Goal: Task Accomplishment & Management: Use online tool/utility

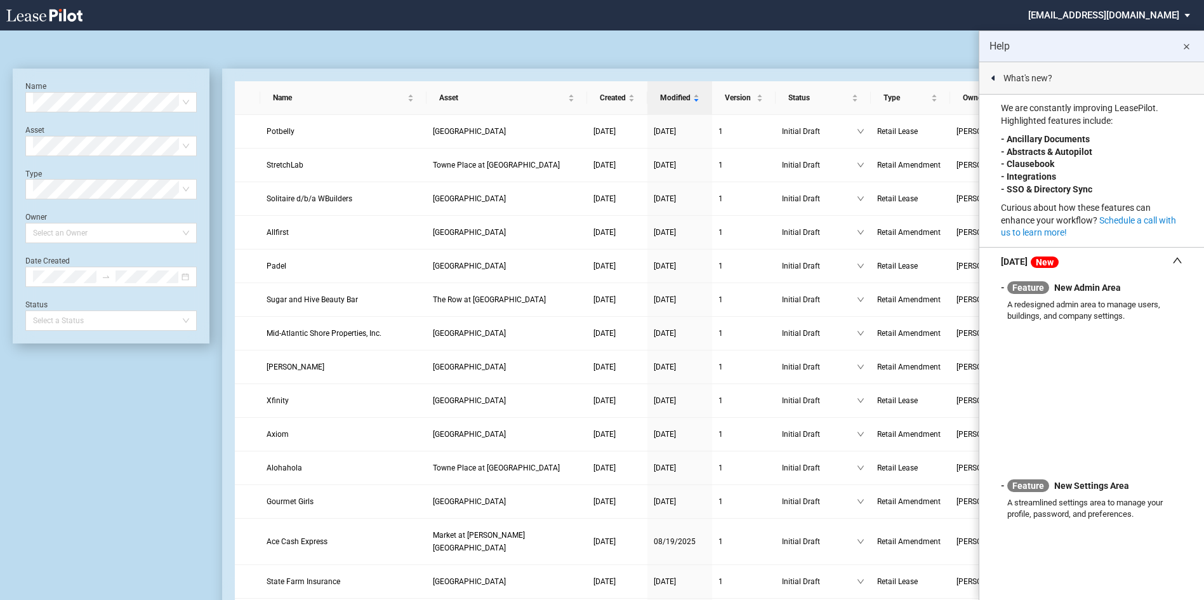
click at [1186, 48] on md-icon "close" at bounding box center [1186, 46] width 15 height 15
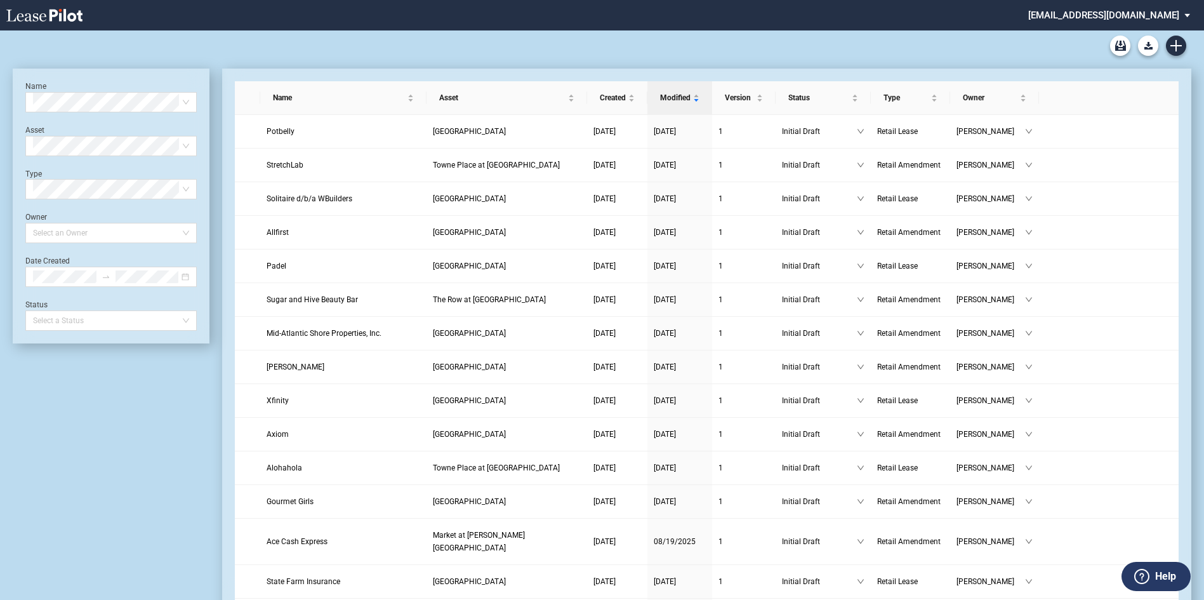
click at [1105, 21] on md-select "nschechter@kleinenterprises.com Admin Area Settings Sign Out" at bounding box center [1114, 14] width 174 height 29
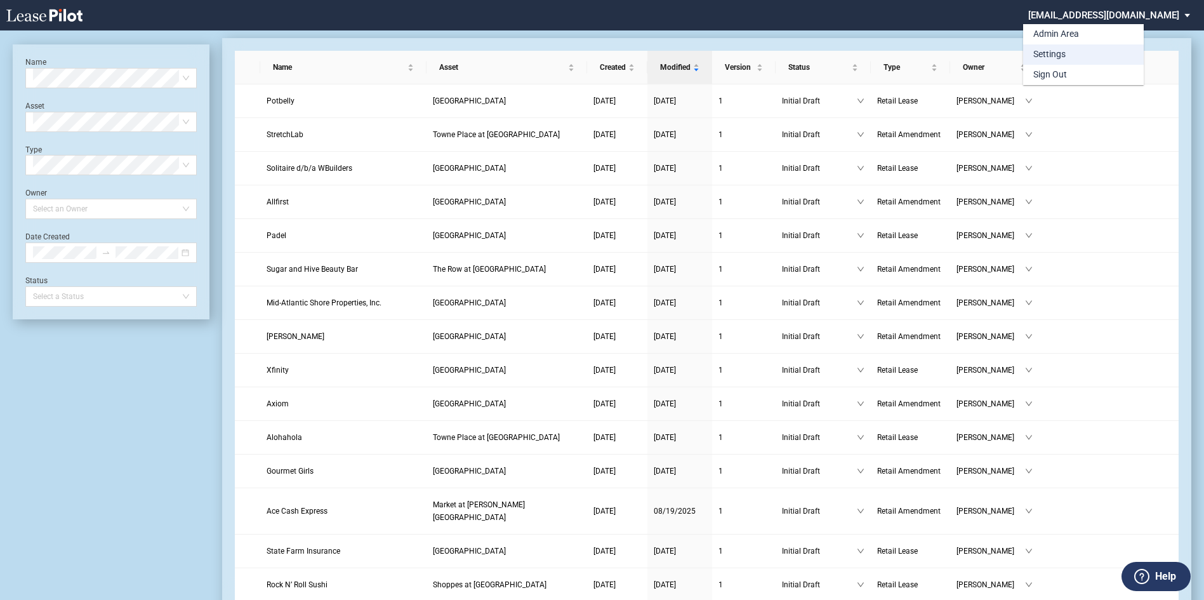
click at [1059, 48] on md-option "Settings" at bounding box center [1083, 54] width 121 height 20
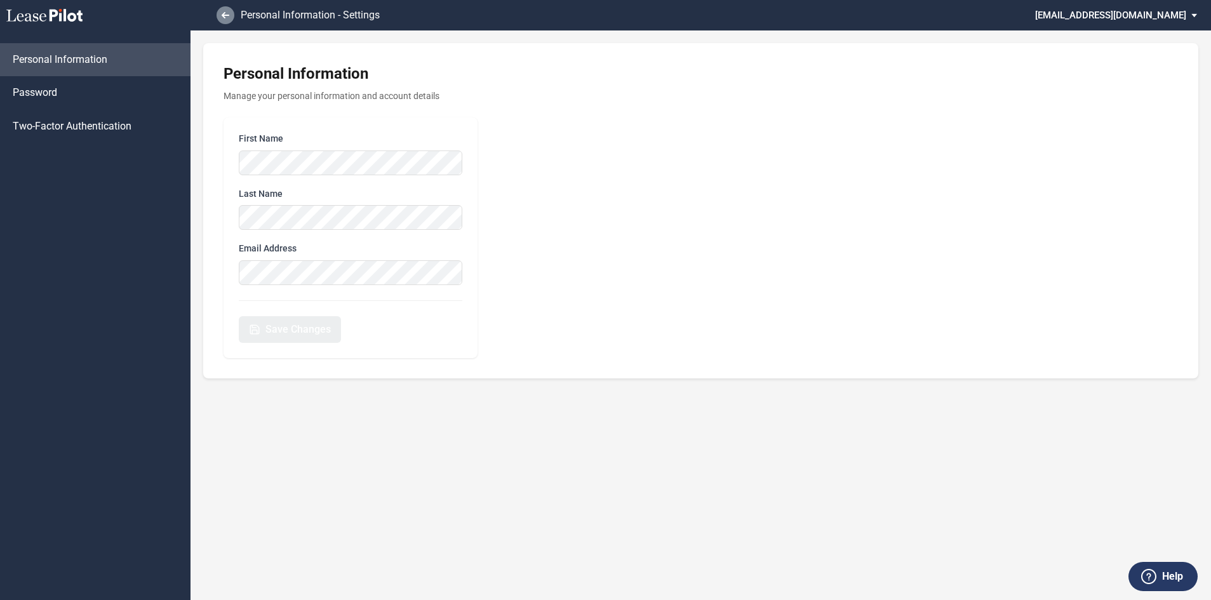
click at [224, 14] on use at bounding box center [226, 15] width 8 height 6
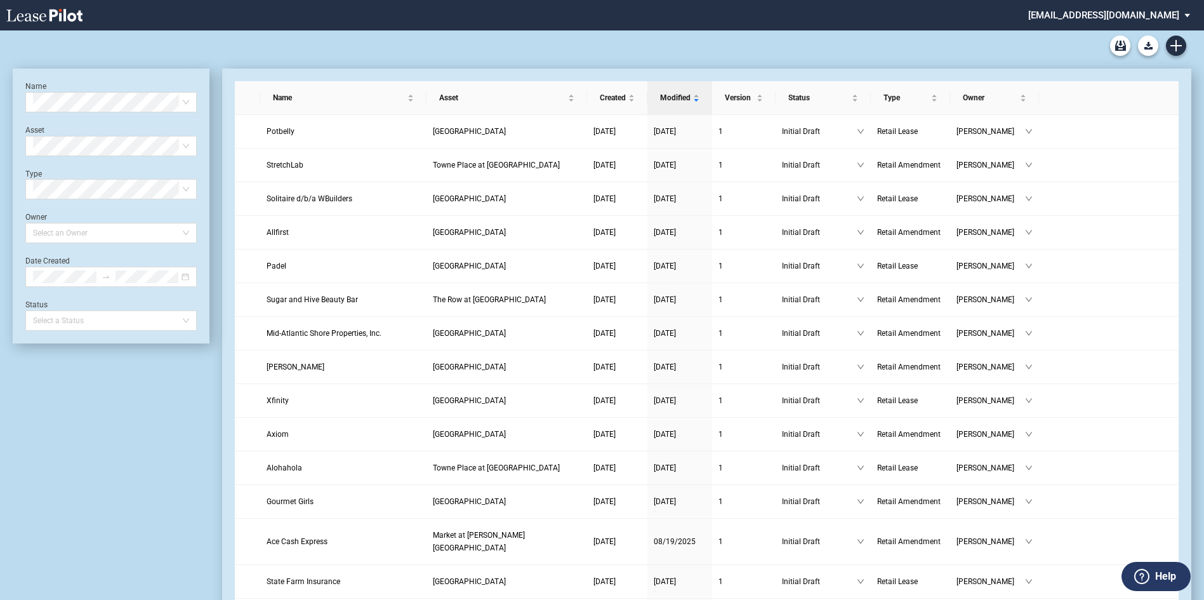
click at [1121, 15] on md-select "nschechter@kleinenterprises.com Admin Area Settings Sign Out" at bounding box center [1114, 14] width 174 height 29
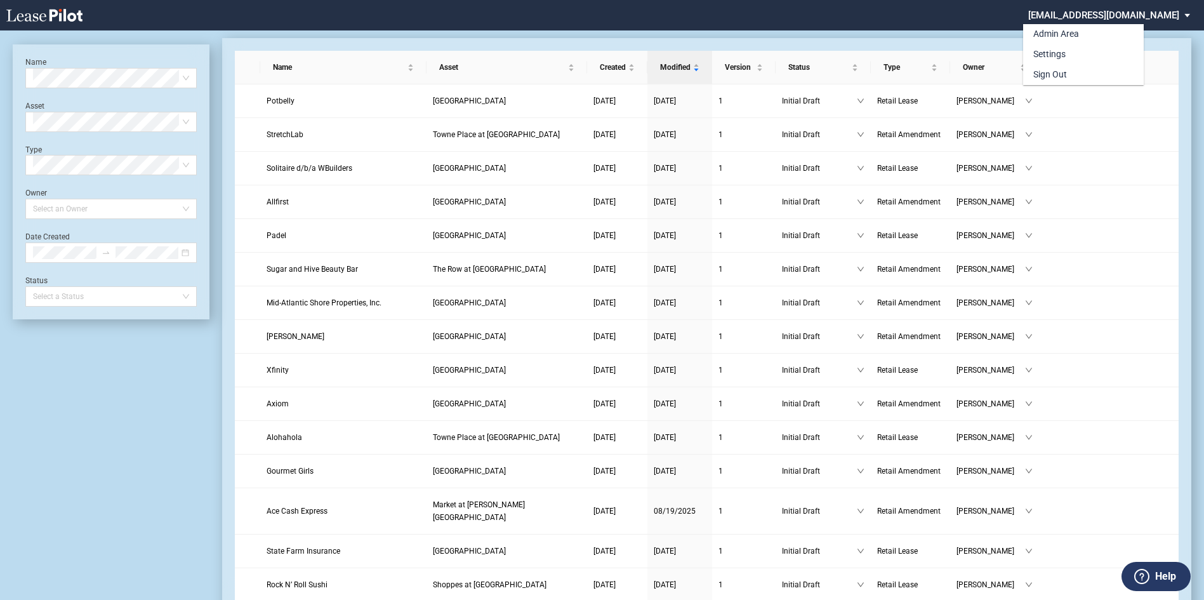
click at [1054, 32] on div "Admin Area" at bounding box center [1057, 34] width 46 height 13
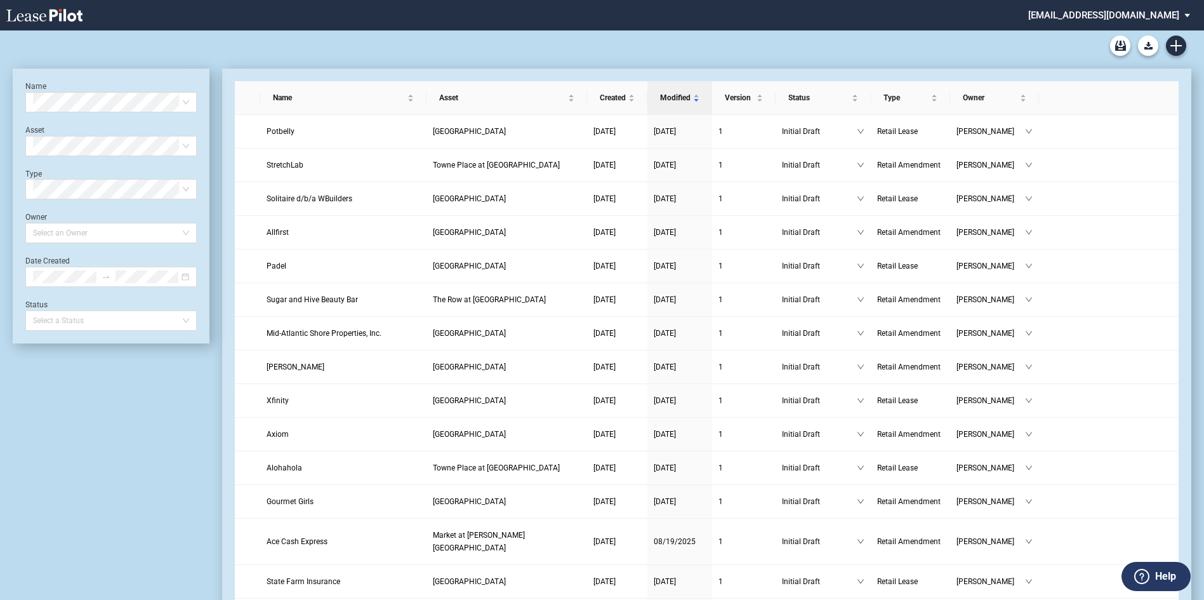
scroll to position [30, 0]
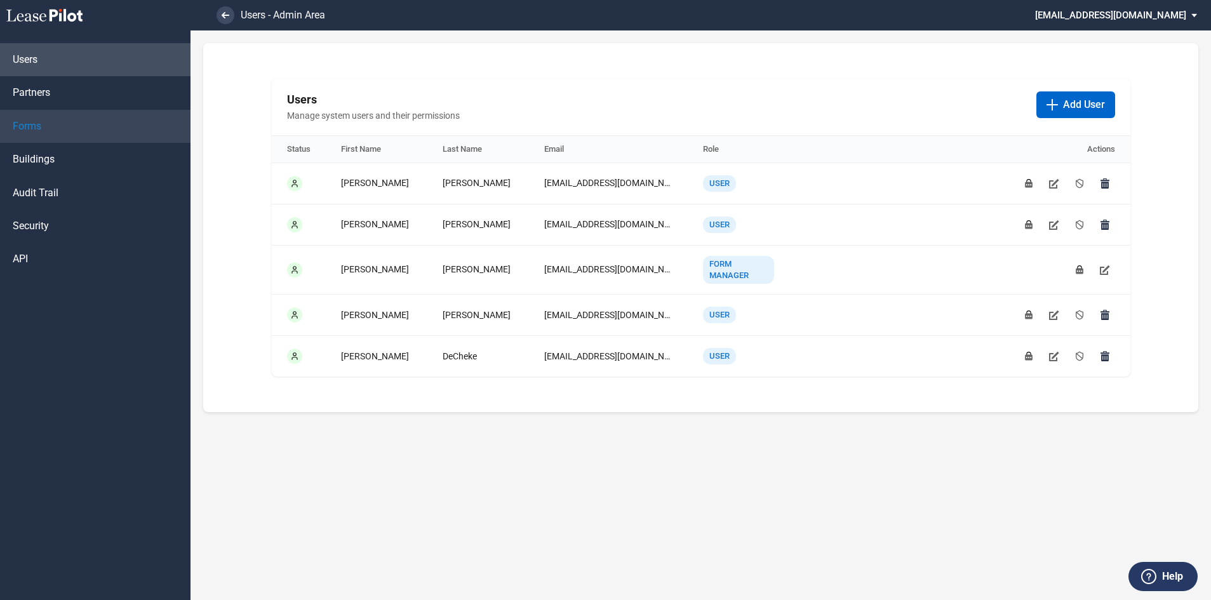
click at [50, 127] on link "Forms" at bounding box center [95, 126] width 190 height 33
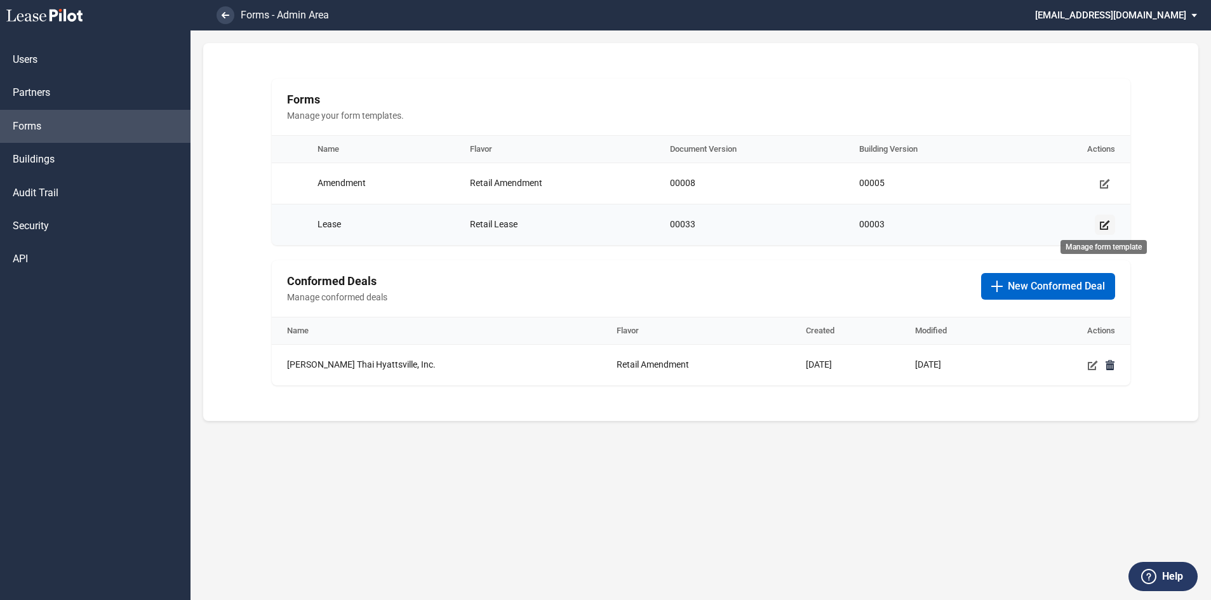
click at [1100, 223] on use "Manage form template" at bounding box center [1105, 225] width 10 height 10
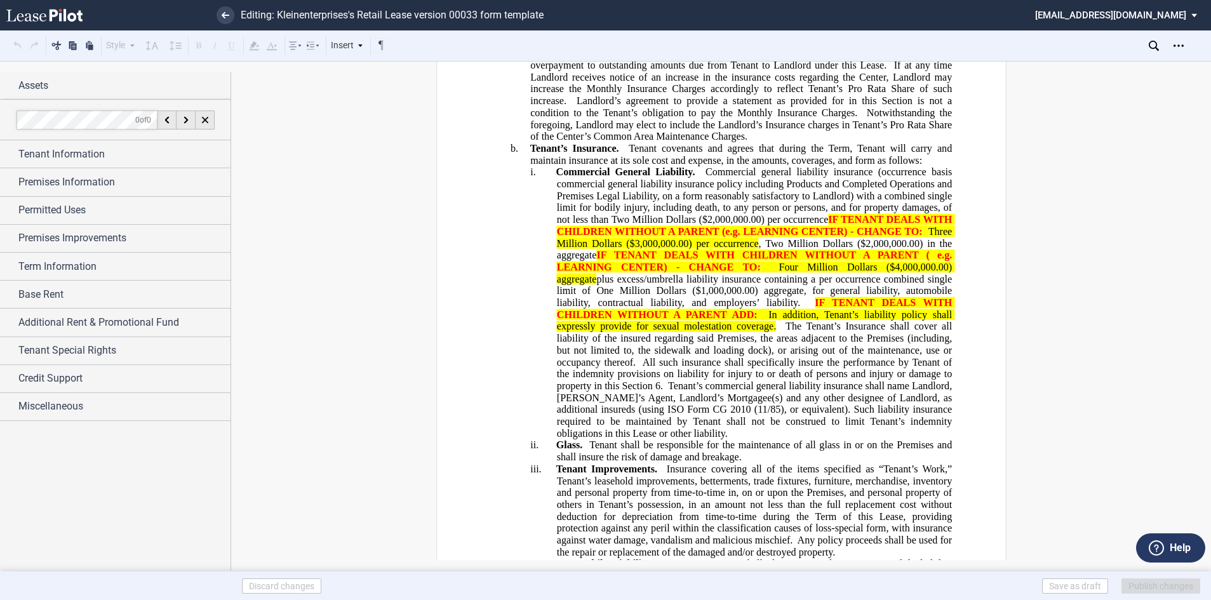
scroll to position [4317, 0]
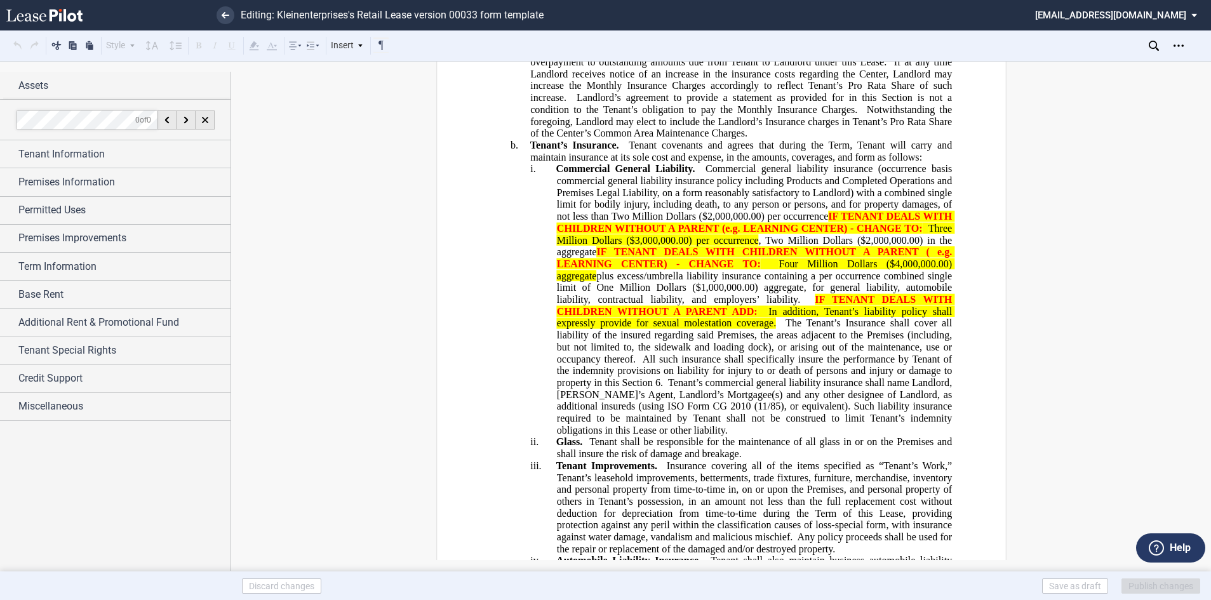
click at [625, 401] on span "2010 (11/85), or equivalent). Such liability insurance required to be maintaine…" at bounding box center [755, 418] width 398 height 35
click at [646, 401] on span "2010 (11/85), or equivalent). Such liability insurance required to be maintaine…" at bounding box center [755, 418] width 398 height 35
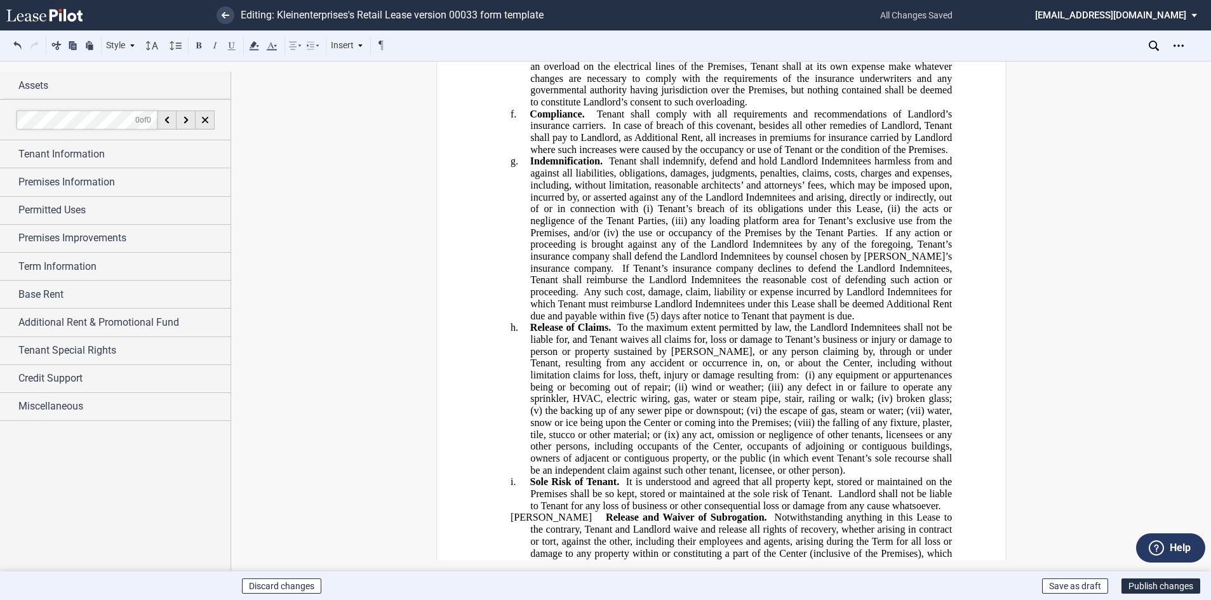
scroll to position [5904, 0]
drag, startPoint x: 611, startPoint y: 451, endPoint x: 597, endPoint y: 453, distance: 13.4
click at [597, 476] on span "It is understood and agreed that all property kept, stored or maintained on the…" at bounding box center [742, 487] width 424 height 23
click at [598, 476] on span "It is understood and agreed that all property kept, stored or maintained on the…" at bounding box center [742, 487] width 424 height 23
click at [611, 476] on span "It is understood and agreed that all property kept, stored or maintained on the…" at bounding box center [742, 487] width 424 height 23
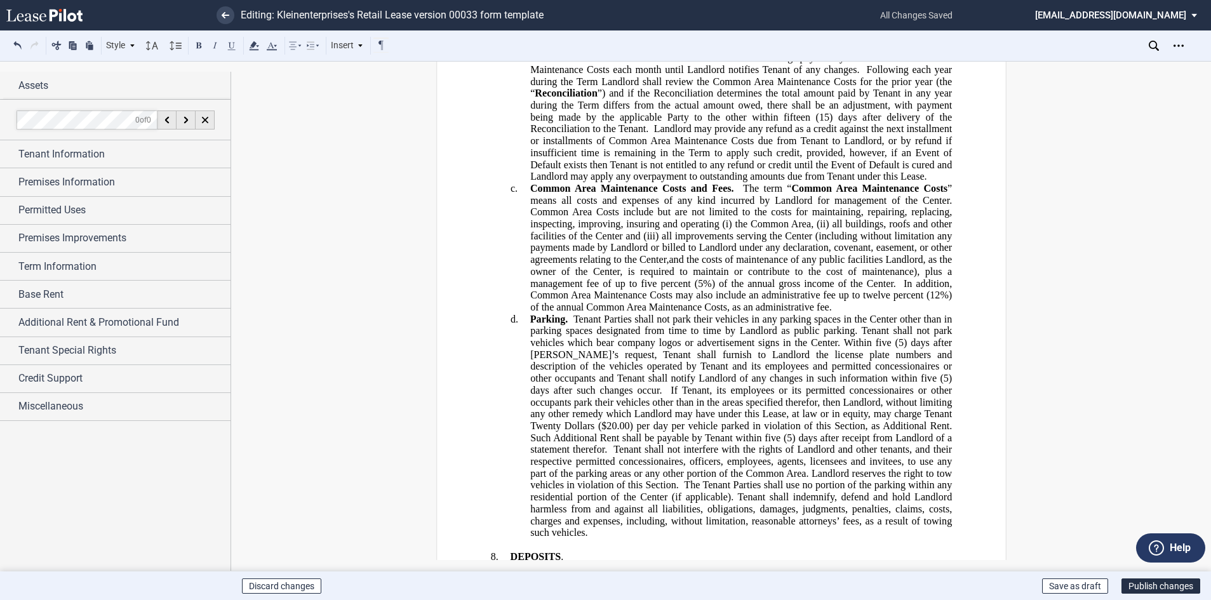
scroll to position [7110, 0]
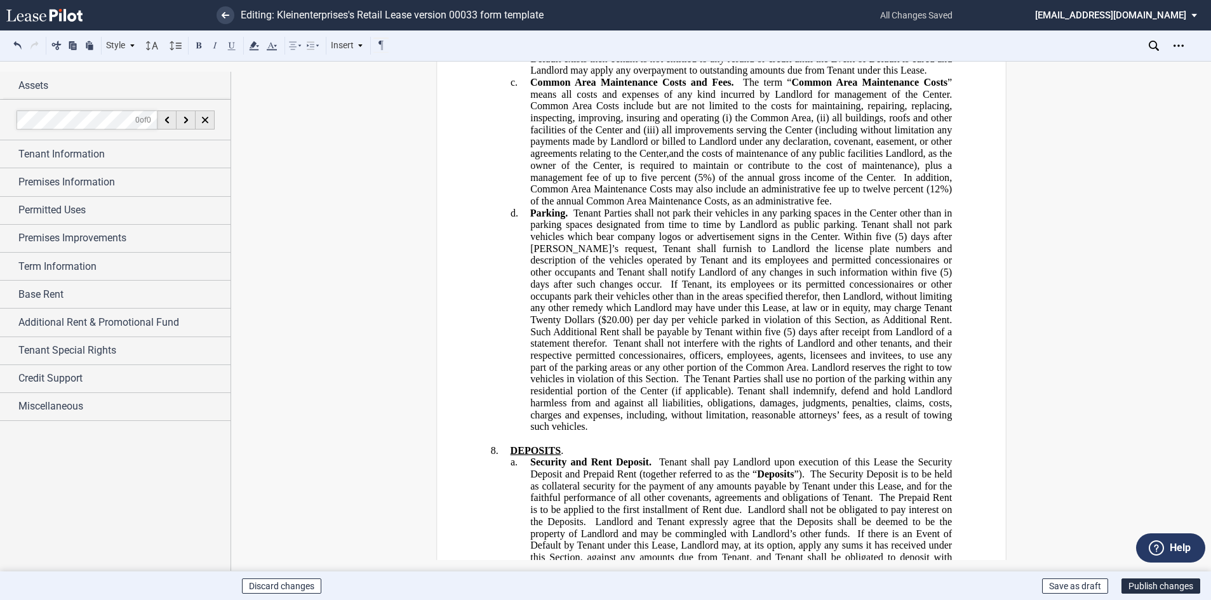
click at [681, 373] on span "The Tenant Parties shall use no portion of the parking within any residential p…" at bounding box center [742, 402] width 424 height 58
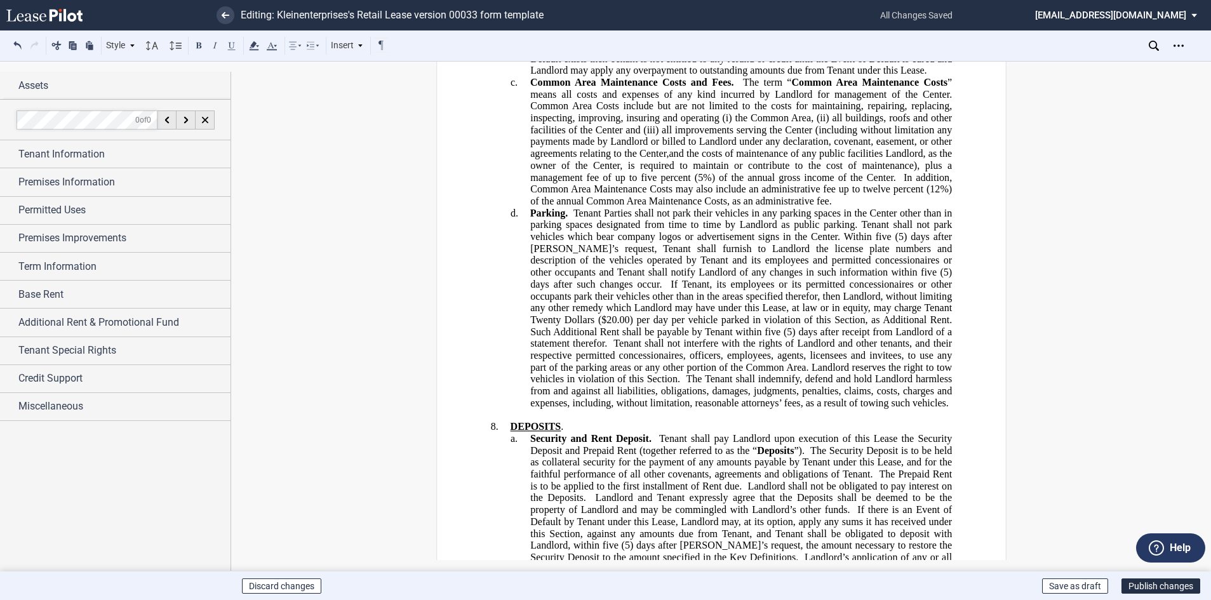
scroll to position [7174, 0]
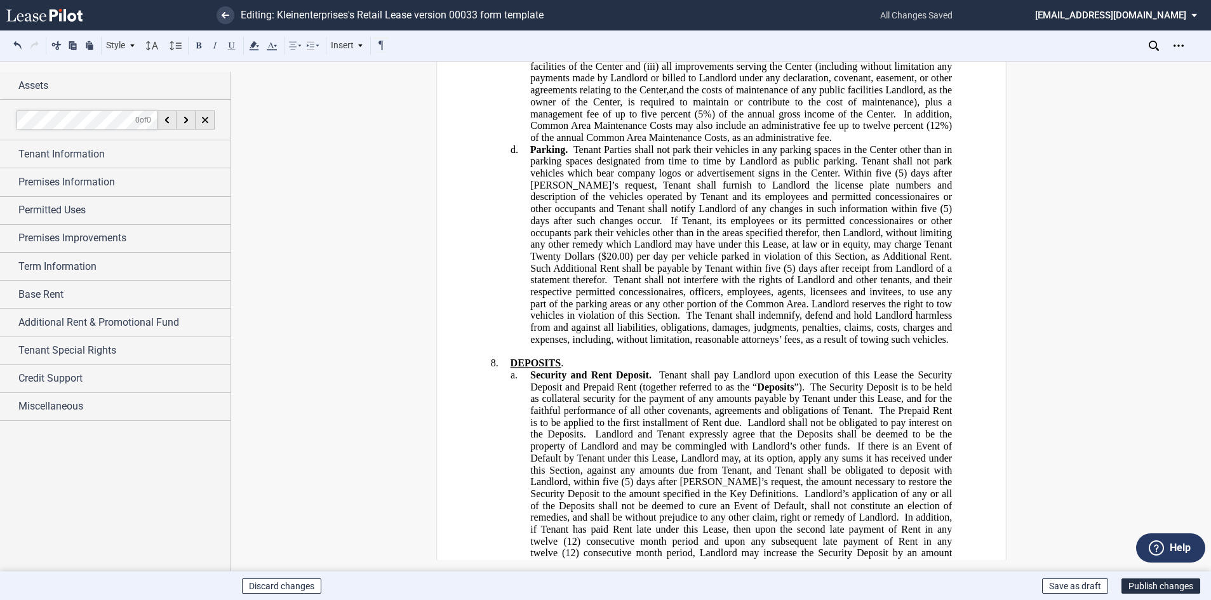
click at [811, 310] on span "The Tenant shall indemnify, defend and hold Landlord harmless from and against …" at bounding box center [742, 327] width 424 height 35
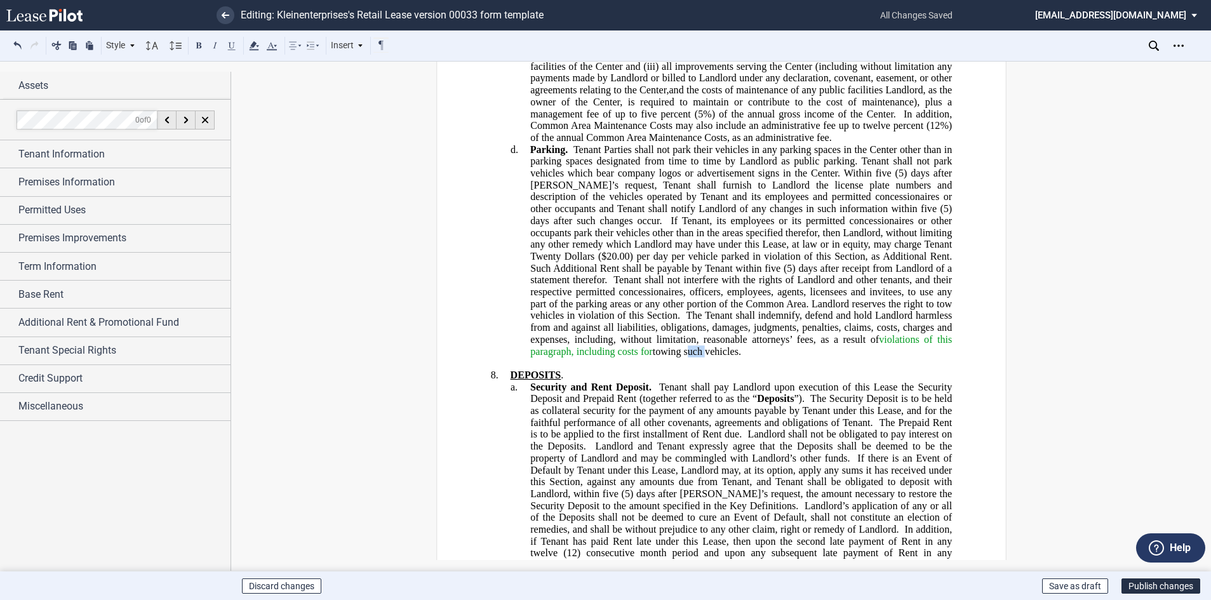
drag, startPoint x: 656, startPoint y: 313, endPoint x: 636, endPoint y: 317, distance: 20.7
click at [636, 317] on span "The Tenant shall indemnify, defend and hold Landlord harmless from and against …" at bounding box center [742, 333] width 424 height 47
click at [651, 313] on span "The Tenant shall indemnify, defend and hold Landlord harmless from and against …" at bounding box center [742, 333] width 424 height 47
click at [656, 313] on span "The Tenant shall indemnify, defend and hold Landlord harmless from and against …" at bounding box center [742, 333] width 424 height 47
click at [658, 314] on span "The Tenant shall indemnify, defend and hold Landlord harmless from and against …" at bounding box center [742, 333] width 424 height 47
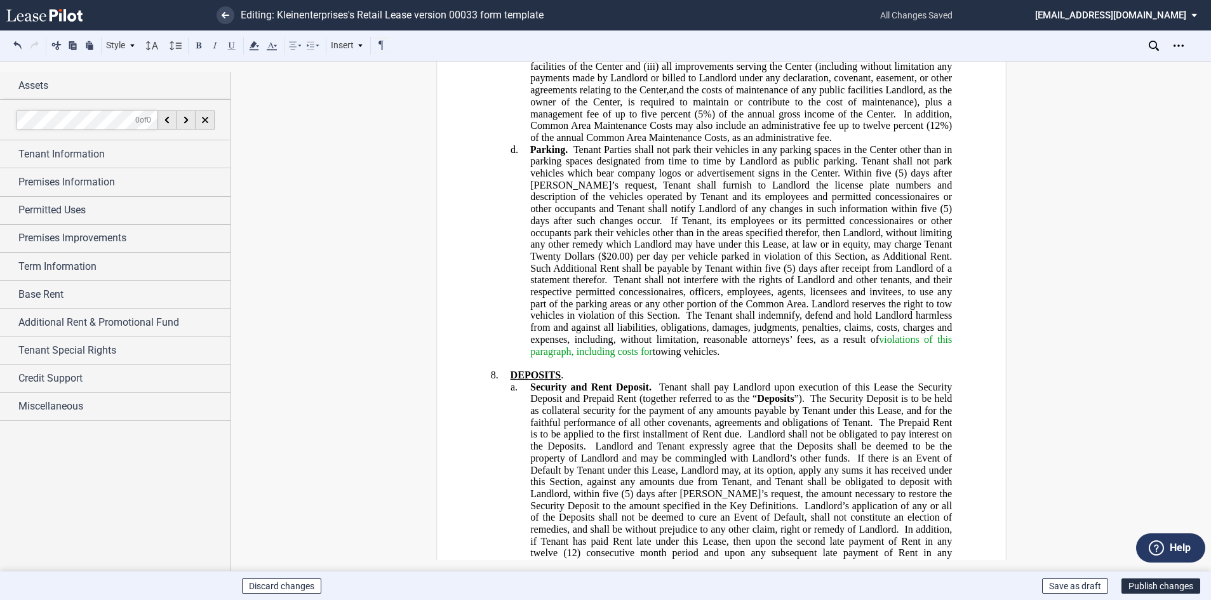
click at [669, 315] on span "The Tenant shall indemnify, defend and hold Landlord harmless from and against …" at bounding box center [742, 333] width 424 height 47
click at [815, 345] on span "that violate the provisions set forth" at bounding box center [788, 350] width 142 height 11
drag, startPoint x: 689, startPoint y: 311, endPoint x: 682, endPoint y: 310, distance: 6.4
click at [717, 345] on span "that violate the provisions" at bounding box center [770, 350] width 106 height 11
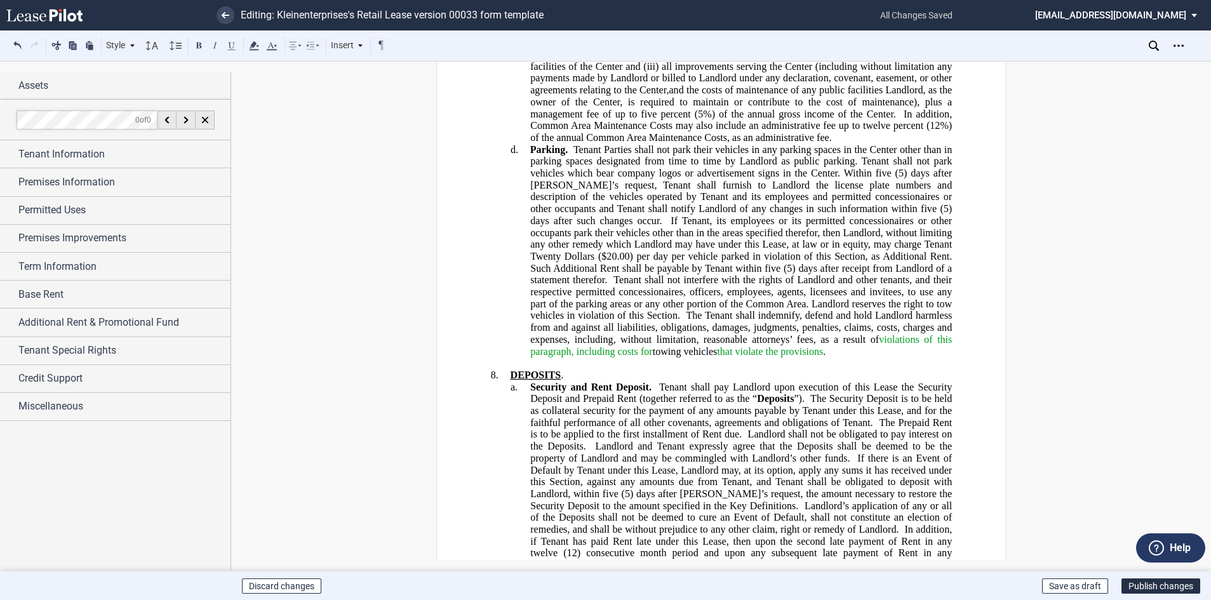
click at [732, 345] on span "that violate the provisions" at bounding box center [770, 350] width 106 height 11
click at [733, 345] on span "that violate the provisions" at bounding box center [770, 350] width 106 height 11
click at [731, 345] on span "that violate the provisions" at bounding box center [770, 350] width 106 height 11
click at [733, 345] on span "that violate the provisions" at bounding box center [770, 350] width 106 height 11
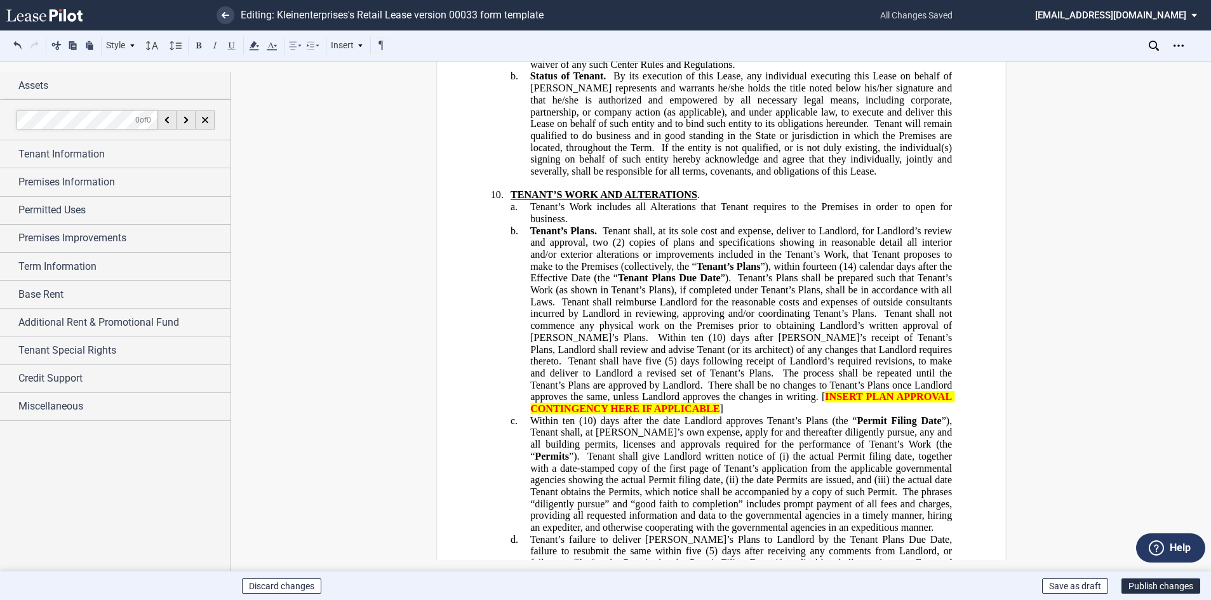
scroll to position [7936, 0]
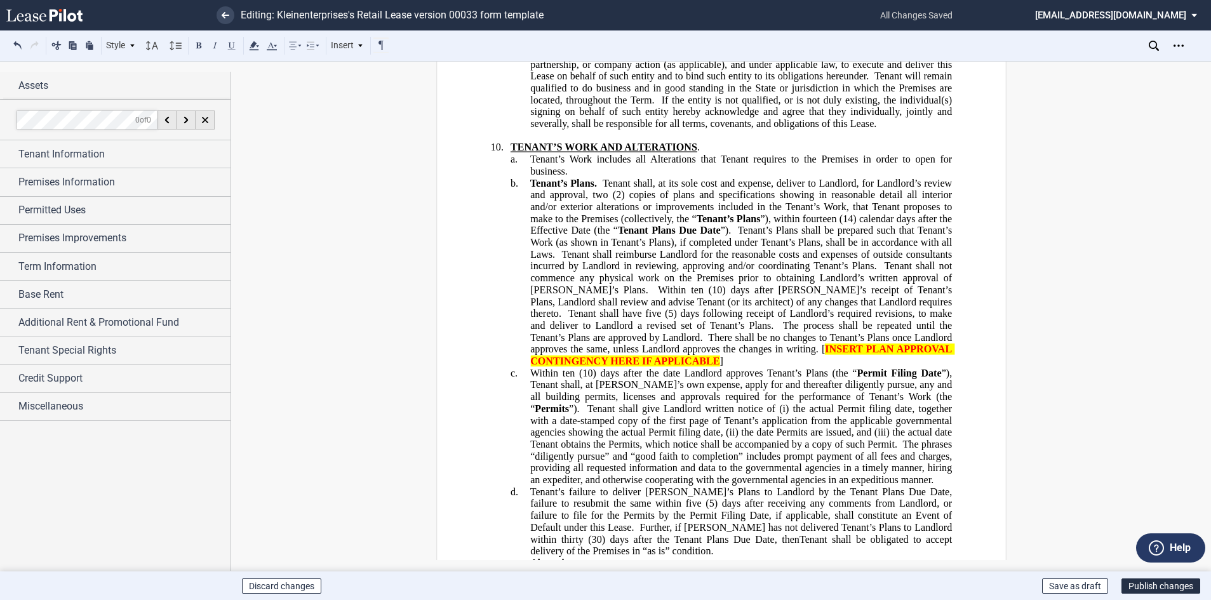
click at [561, 154] on span "Tenant’s Work includes all Alterations that Tenant requires to the Premises in …" at bounding box center [741, 165] width 424 height 23
click at [912, 367] on span "”), Tenant shall, at [PERSON_NAME]’s own expense, apply for and thereafter dili…" at bounding box center [742, 390] width 424 height 47
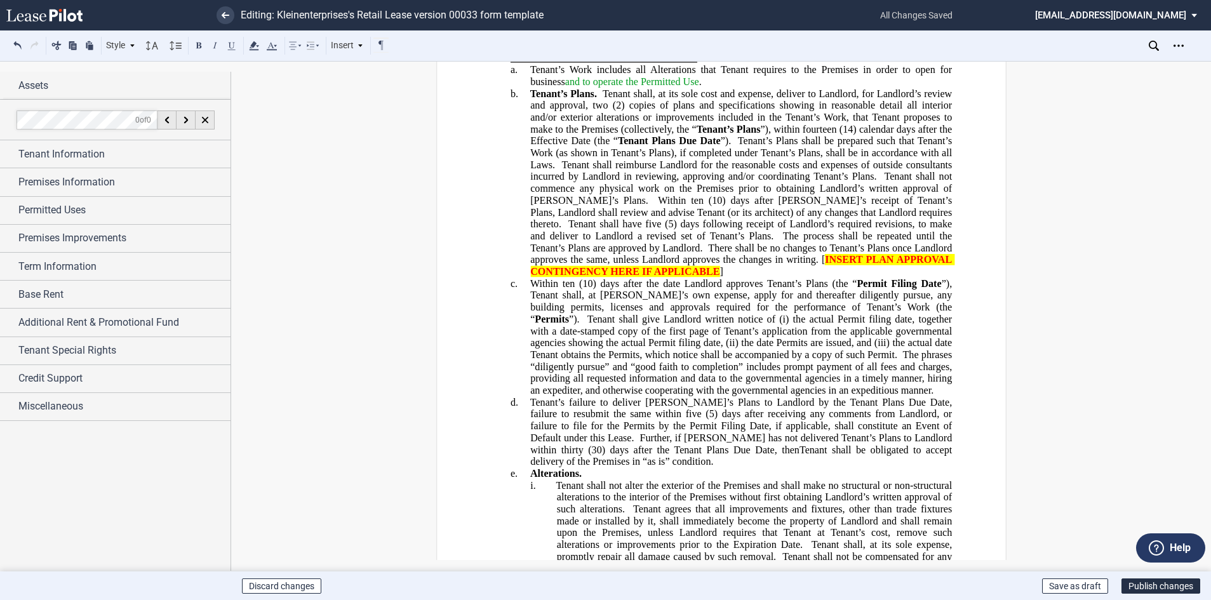
scroll to position [8126, 0]
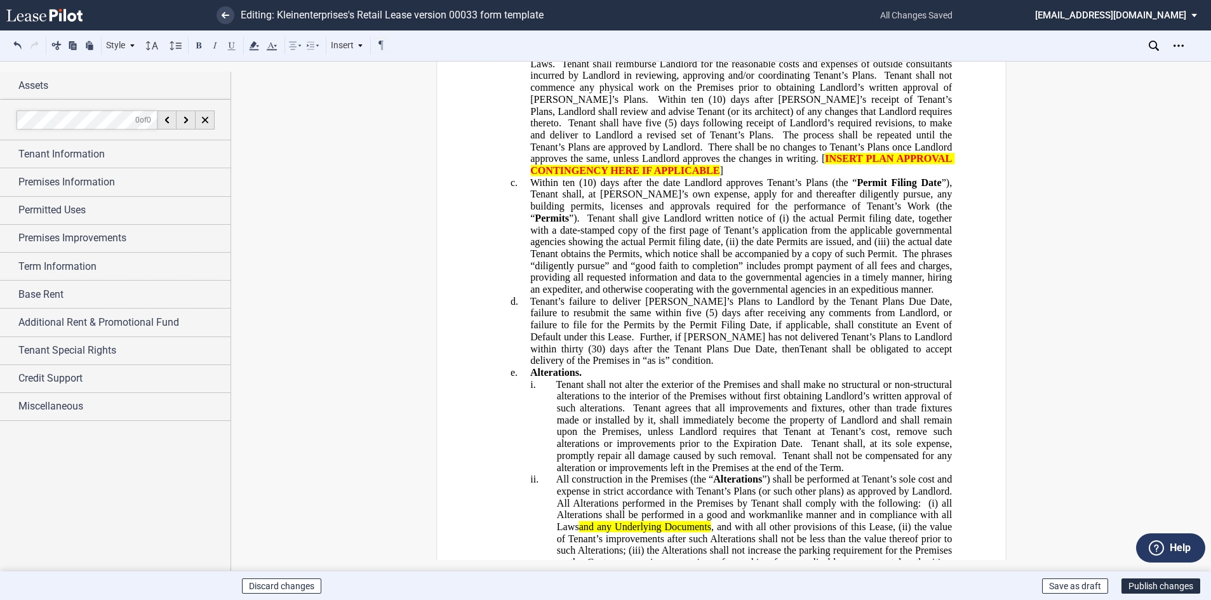
click at [556, 378] on p "i. Tenant shall not alter the exterior of the Premises and shall make no struct…" at bounding box center [753, 425] width 395 height 95
click at [556, 378] on span "Tenant shall not alter the exterior of the Premises and shall make no structura…" at bounding box center [755, 395] width 399 height 35
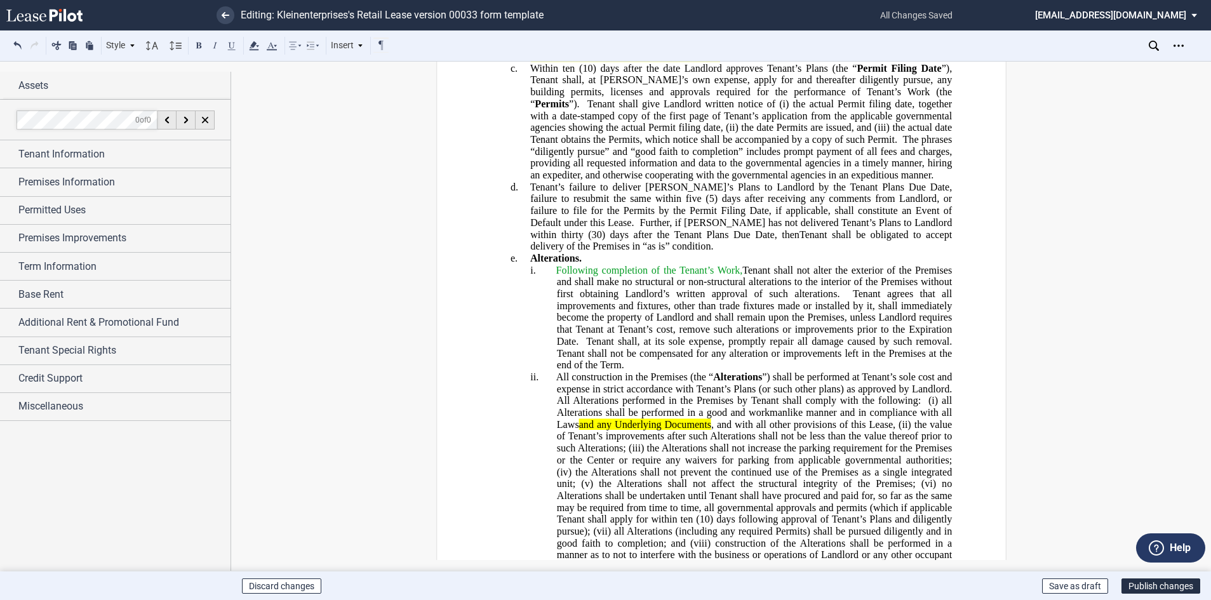
scroll to position [8253, 0]
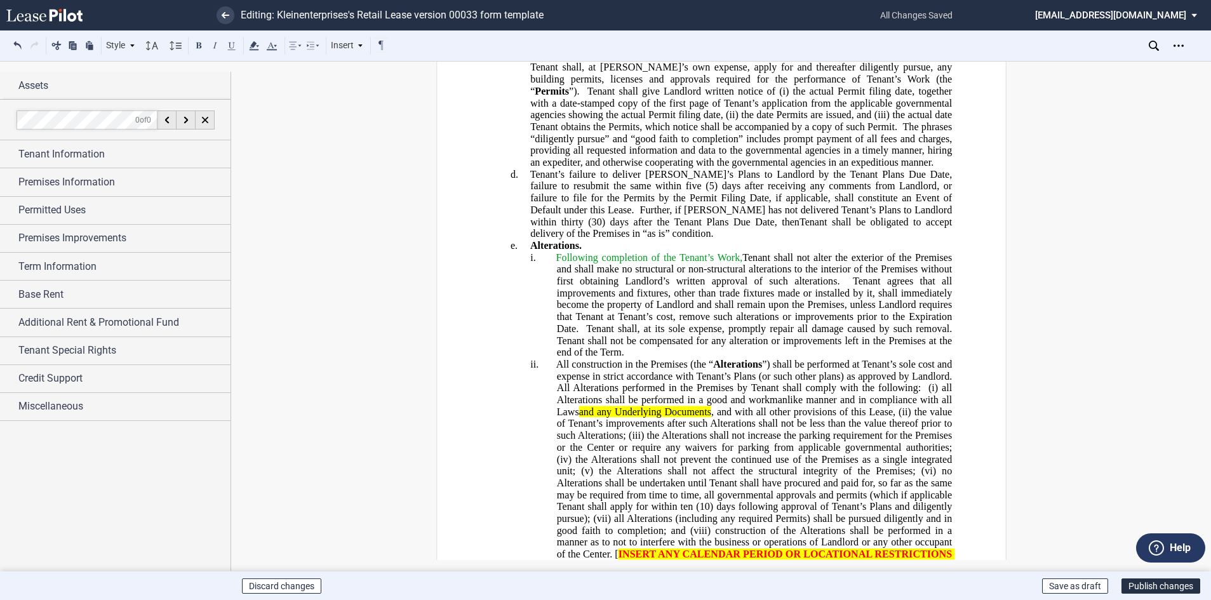
click at [707, 406] on span "and any Underlying Documents" at bounding box center [644, 411] width 132 height 11
click at [710, 406] on span ", and with all other provisions of this Lease, (ii)" at bounding box center [810, 411] width 200 height 11
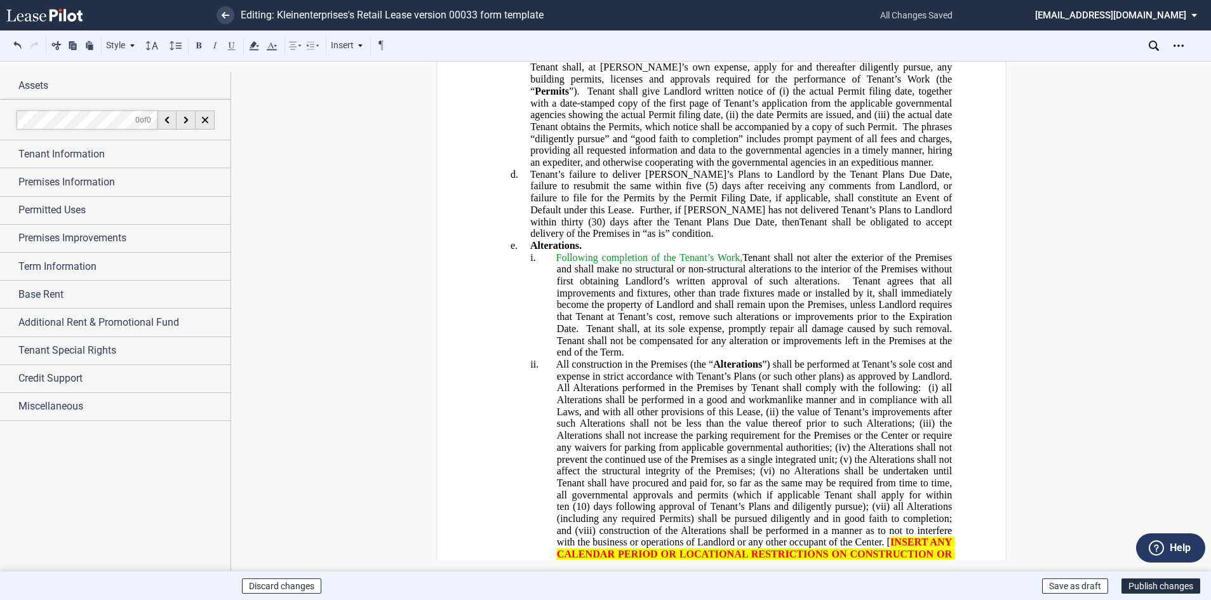
click at [580, 406] on span ", and with all other provisions of this Lease, (ii)" at bounding box center [677, 411] width 199 height 11
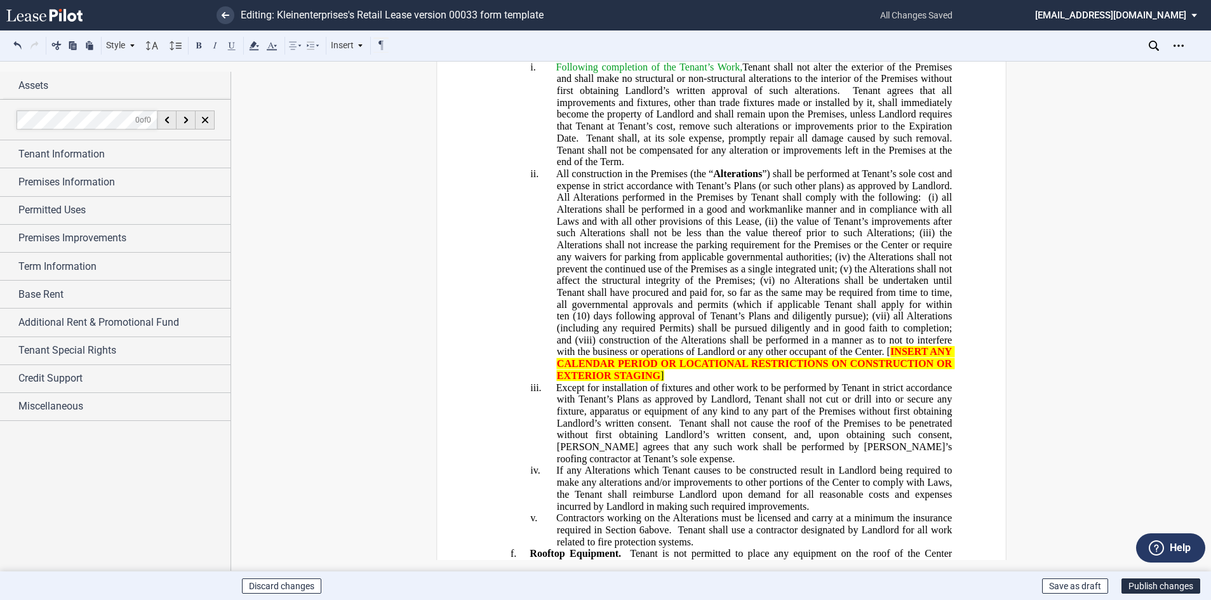
scroll to position [8507, 0]
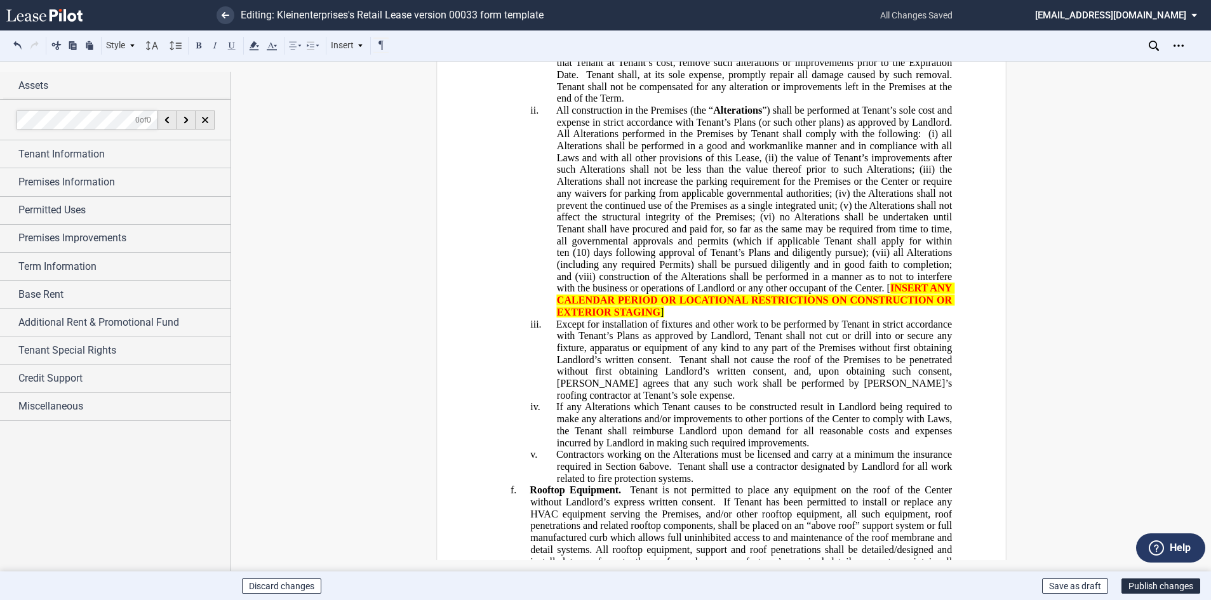
click at [868, 318] on span "Except for installation of fixtures and other work to be performed by Tenant in…" at bounding box center [755, 341] width 398 height 47
click at [754, 318] on span "Except for installation of fixtures and other work to be performed by Tenant th…" at bounding box center [755, 341] width 398 height 47
click at [755, 318] on span "Except for installation of fixtures and other work to be performed by Tenant th…" at bounding box center [755, 341] width 398 height 47
click at [1147, 587] on button "Publish changes" at bounding box center [1160, 585] width 79 height 15
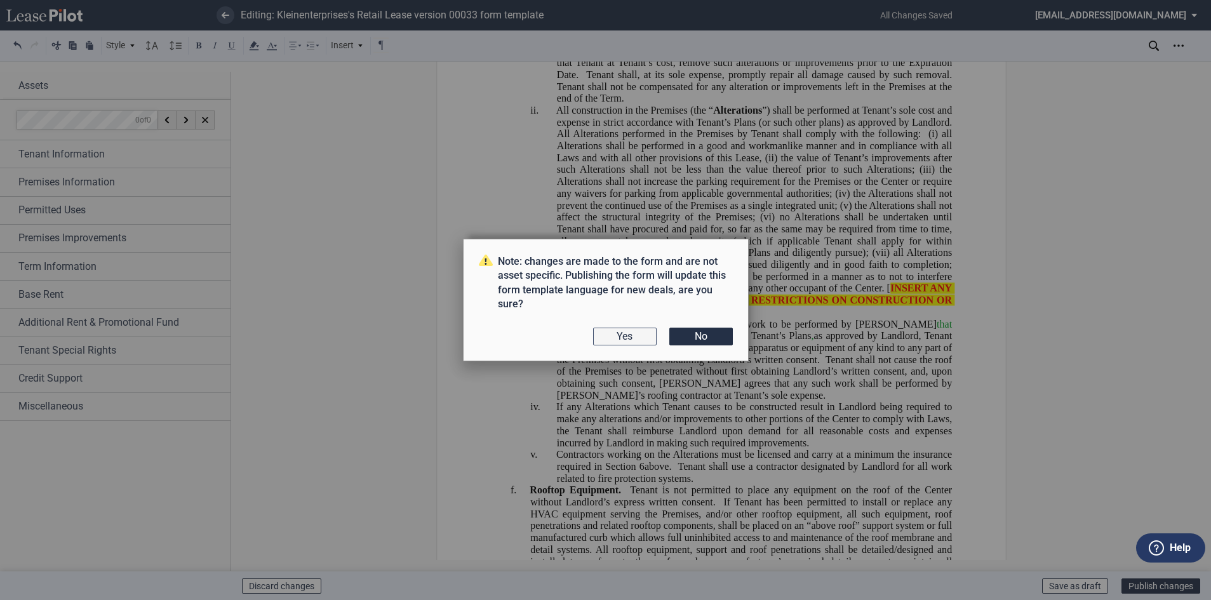
click at [622, 343] on button "Yes" at bounding box center [624, 337] width 63 height 18
